Goal: Task Accomplishment & Management: Manage account settings

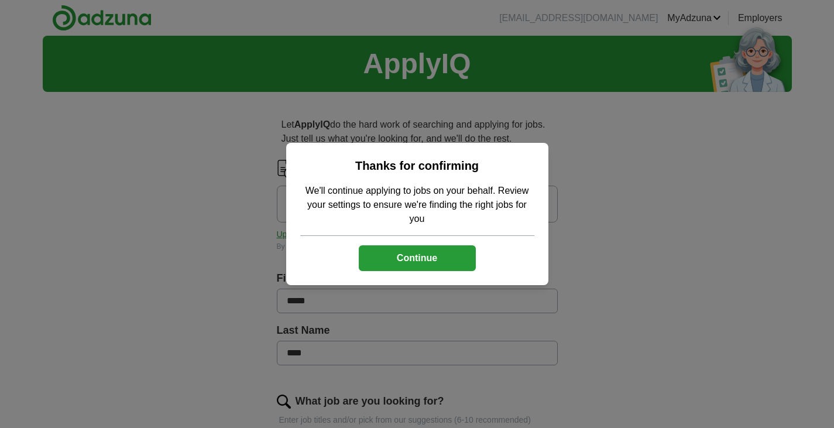
click at [465, 257] on button "Continue" at bounding box center [417, 258] width 117 height 26
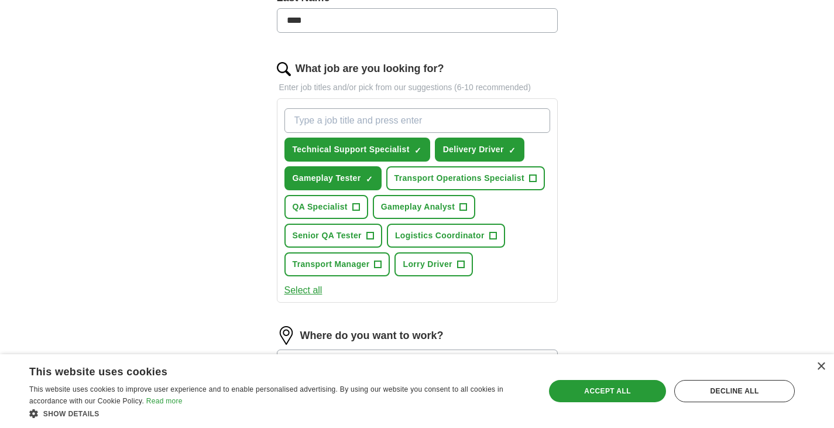
scroll to position [351, 0]
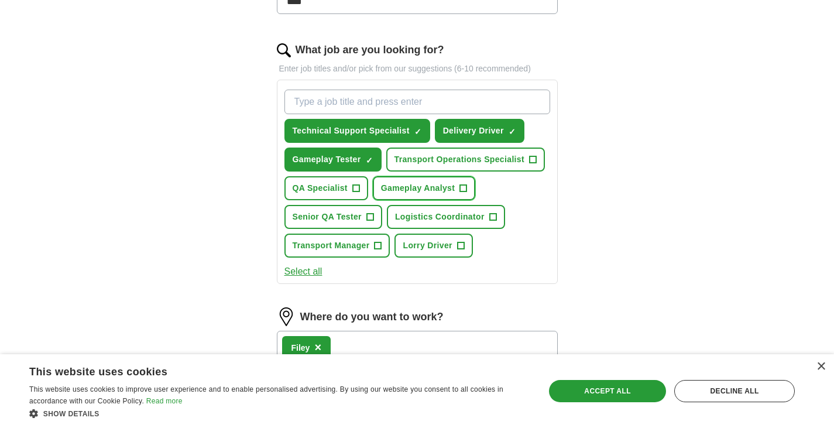
click at [463, 188] on span "+" at bounding box center [463, 188] width 7 height 9
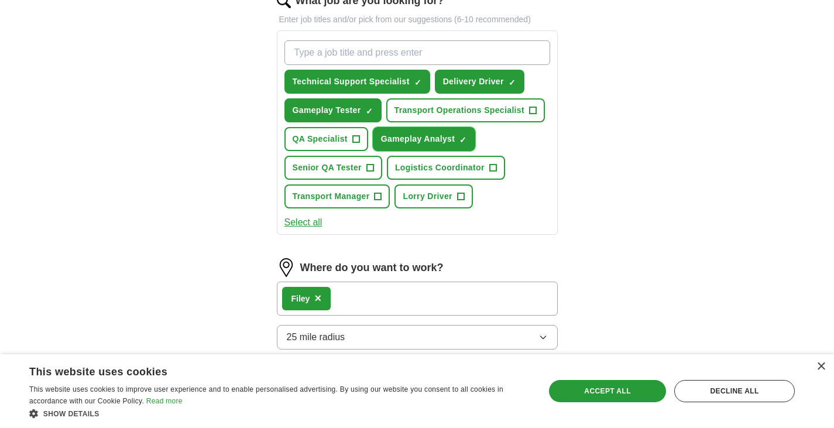
scroll to position [468, 0]
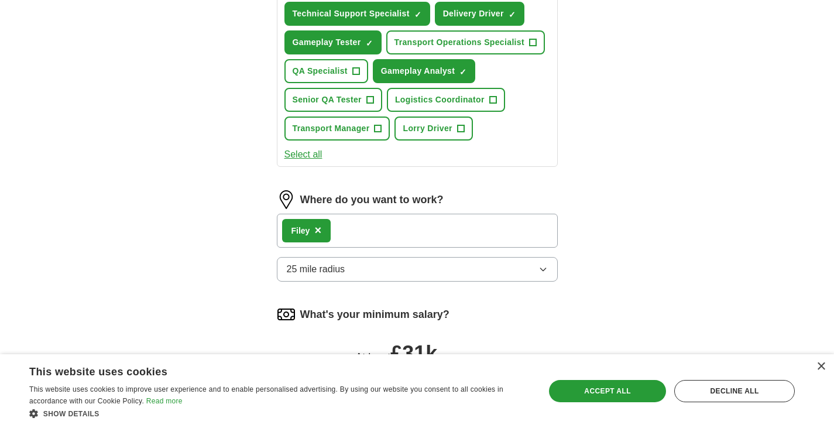
click at [364, 231] on div "Filey ×" at bounding box center [417, 231] width 281 height 34
click at [391, 231] on div "Filey ×" at bounding box center [417, 231] width 281 height 34
click at [343, 228] on div "Filey ×" at bounding box center [417, 231] width 281 height 34
click at [338, 228] on div "Filey ×" at bounding box center [417, 231] width 281 height 34
click at [355, 227] on div "Filey ×" at bounding box center [417, 231] width 281 height 34
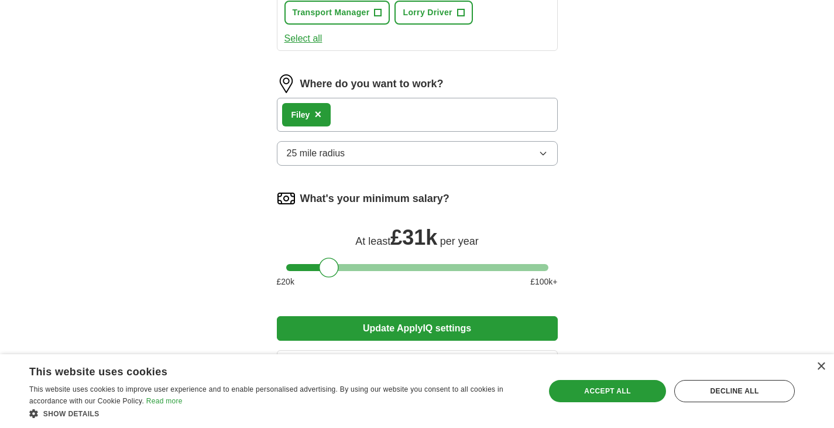
scroll to position [585, 0]
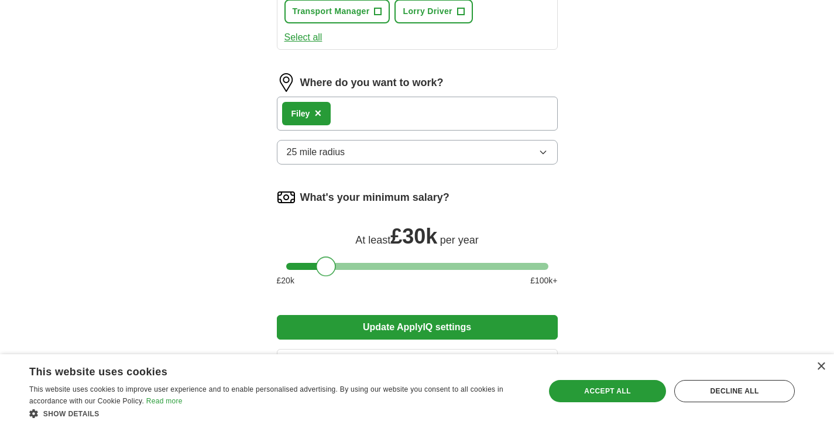
click at [325, 264] on div at bounding box center [326, 266] width 20 height 20
click at [500, 321] on button "Update ApplyIQ settings" at bounding box center [417, 327] width 281 height 25
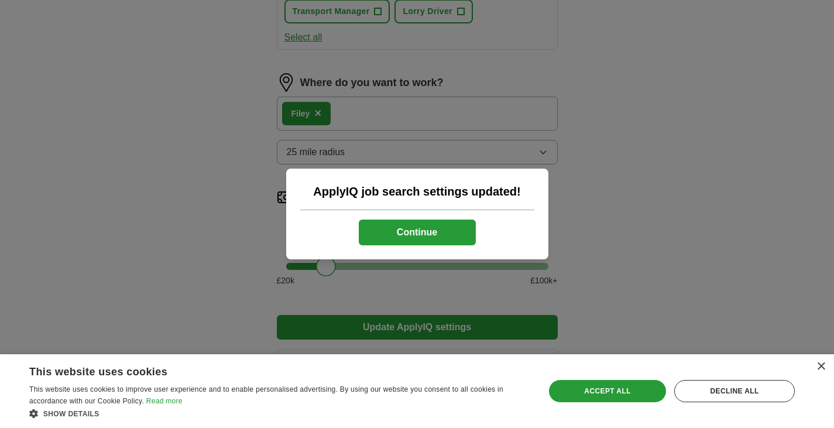
click at [460, 232] on button "Continue" at bounding box center [417, 232] width 117 height 26
